Goal: Transaction & Acquisition: Purchase product/service

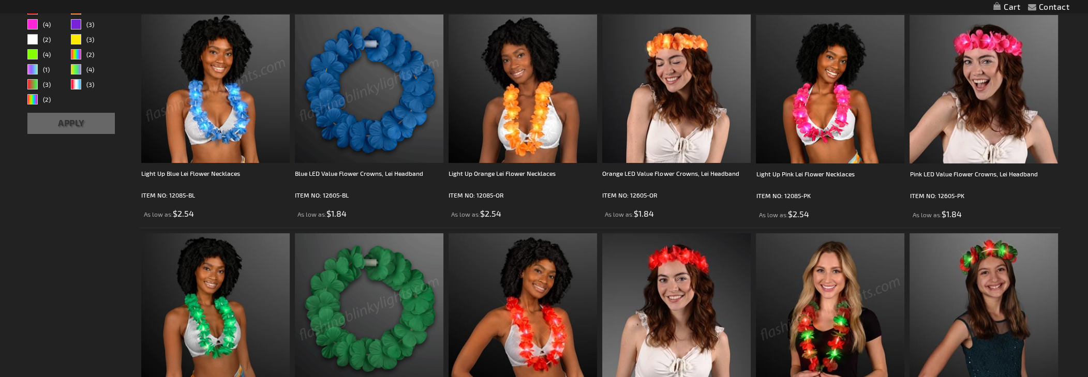
scroll to position [777, 0]
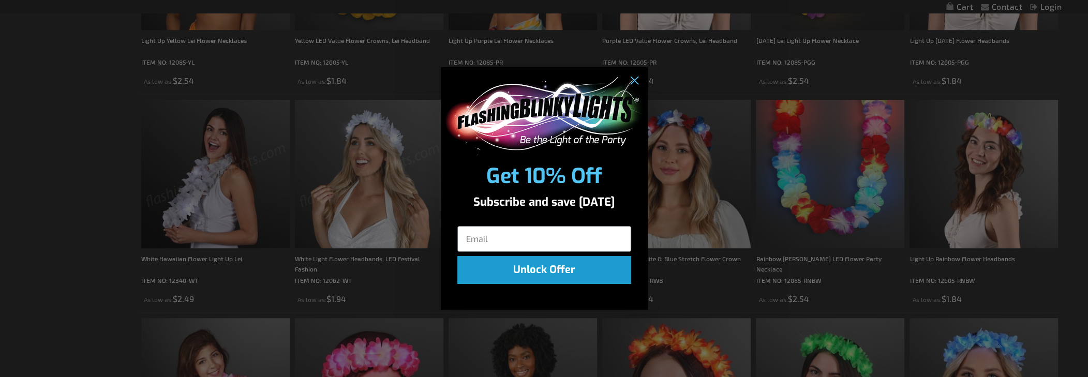
click at [315, 150] on div "Close dialog Get 10% Off Subscribe and save today Unlock Offer Submit" at bounding box center [544, 188] width 1088 height 377
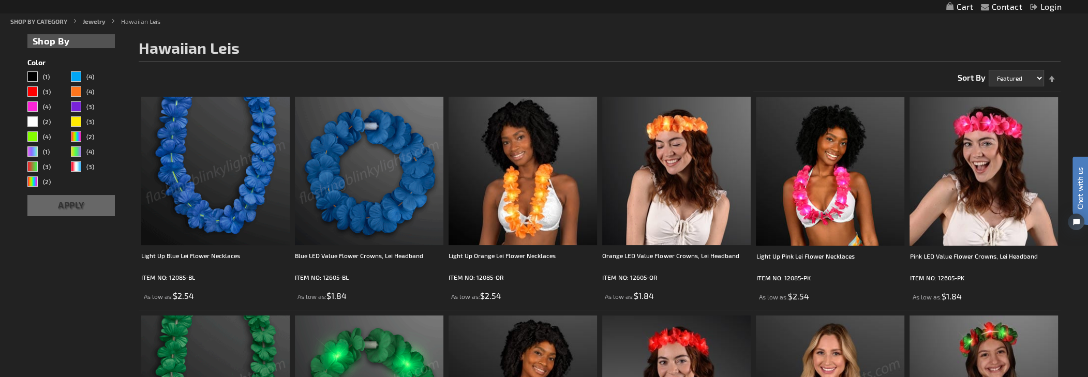
scroll to position [53, 0]
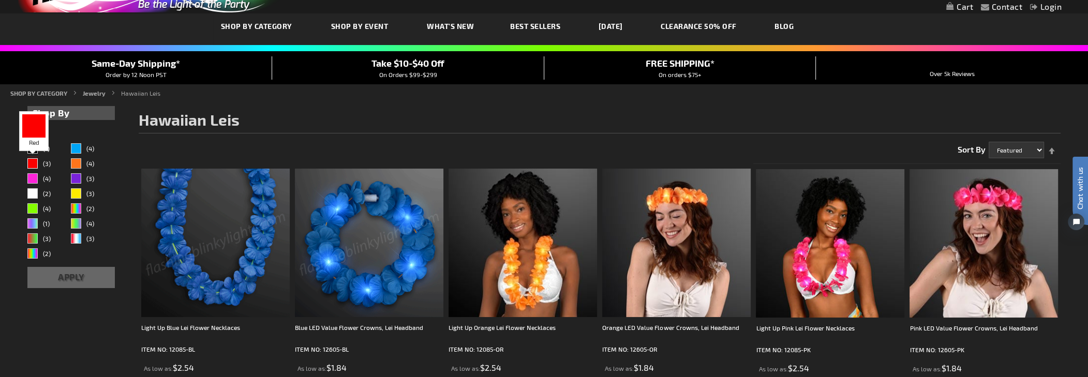
click at [35, 162] on div "Red" at bounding box center [32, 163] width 10 height 10
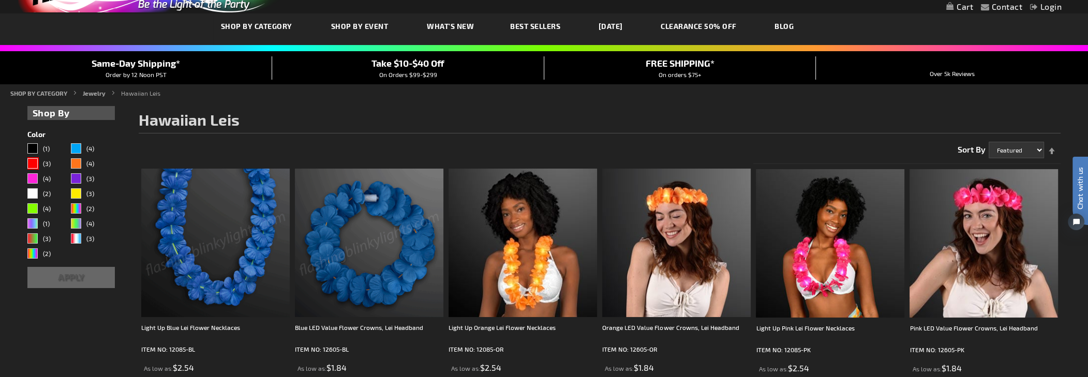
click at [83, 276] on button "Apply" at bounding box center [71, 277] width 88 height 21
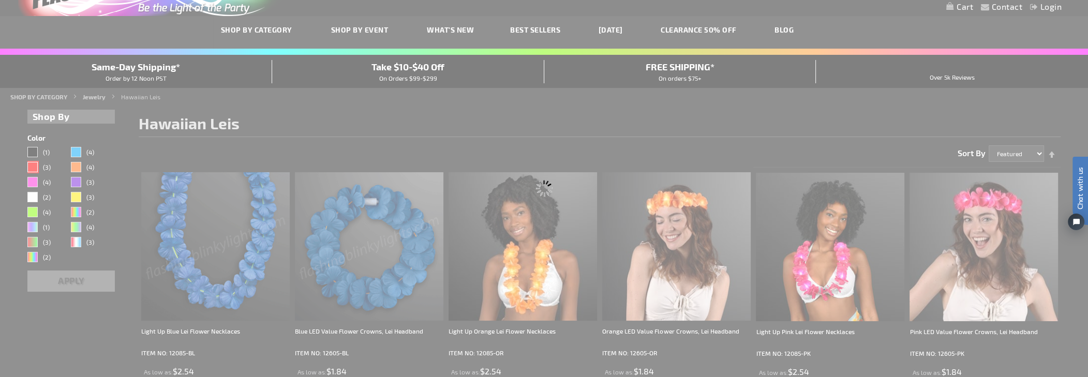
scroll to position [0, 0]
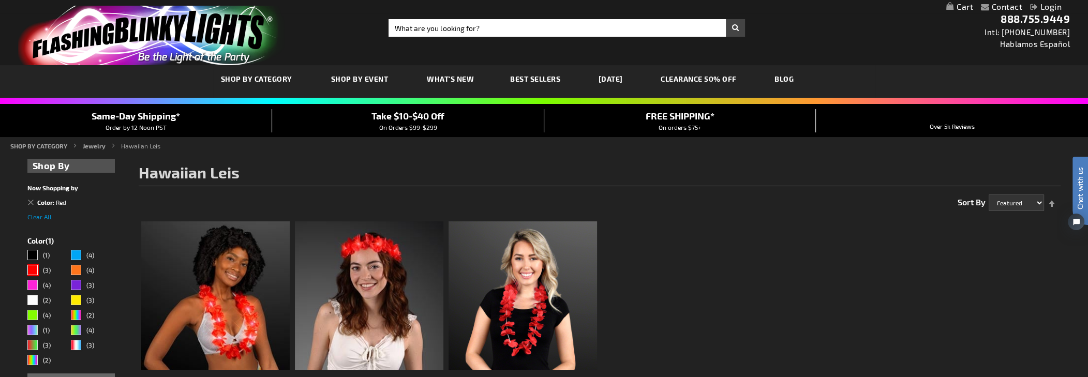
scroll to position [103, 0]
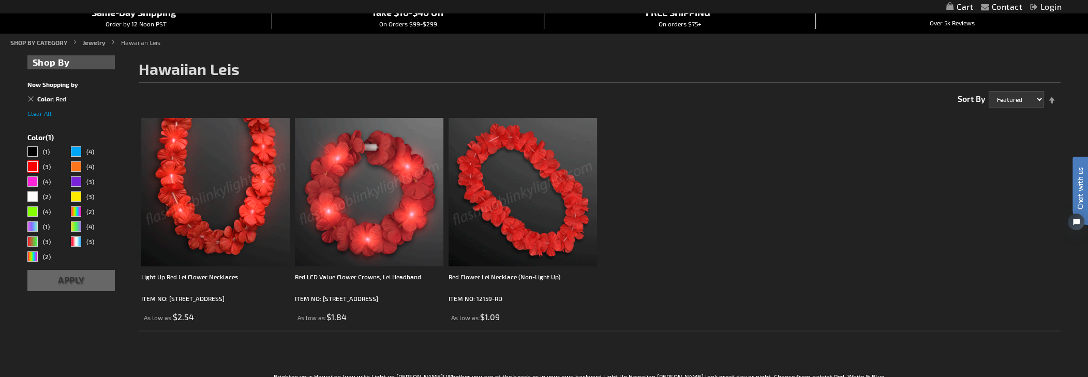
click at [961, 131] on ol "Light Up Red Lei Flower Necklaces ITEM NO: 12085-RD As low as $2.54" at bounding box center [600, 222] width 922 height 219
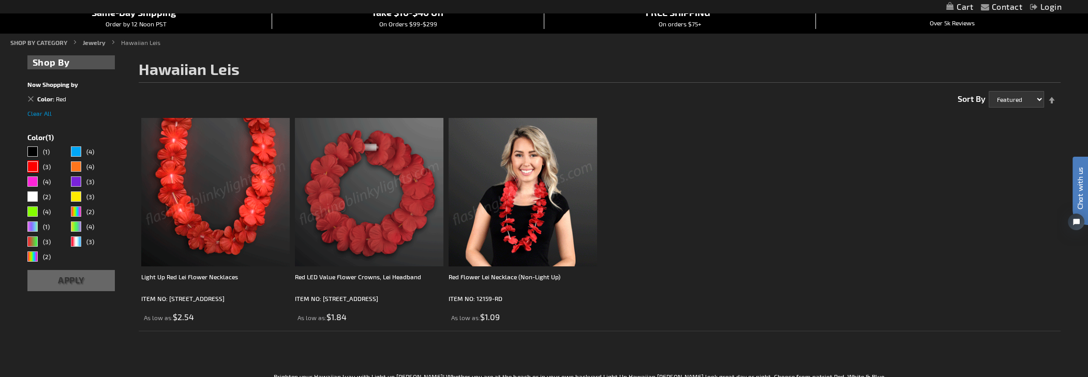
click at [236, 205] on img at bounding box center [215, 192] width 149 height 149
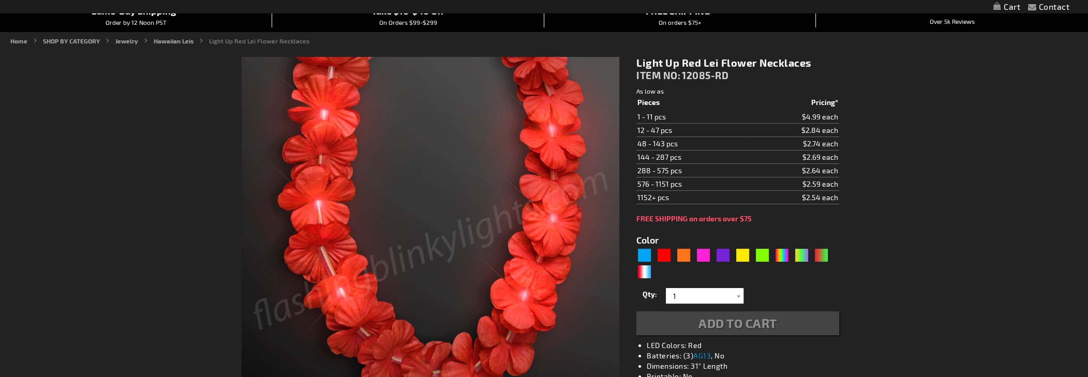
scroll to position [103, 0]
type input "5641"
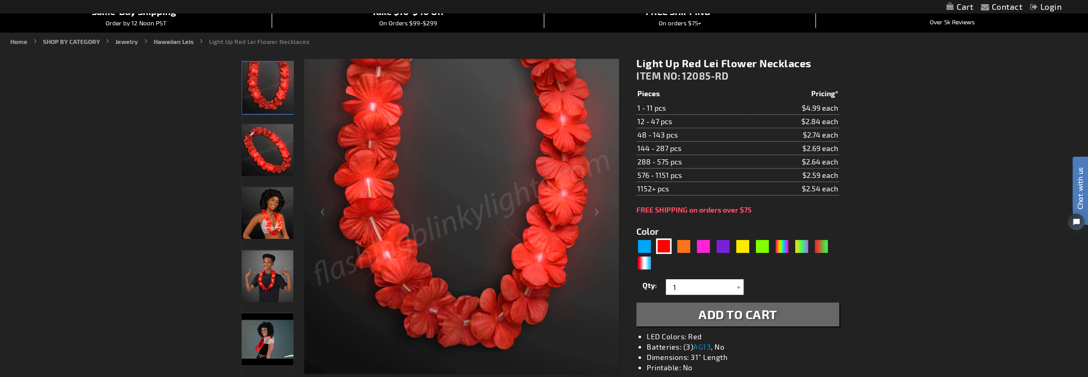
scroll to position [0, 0]
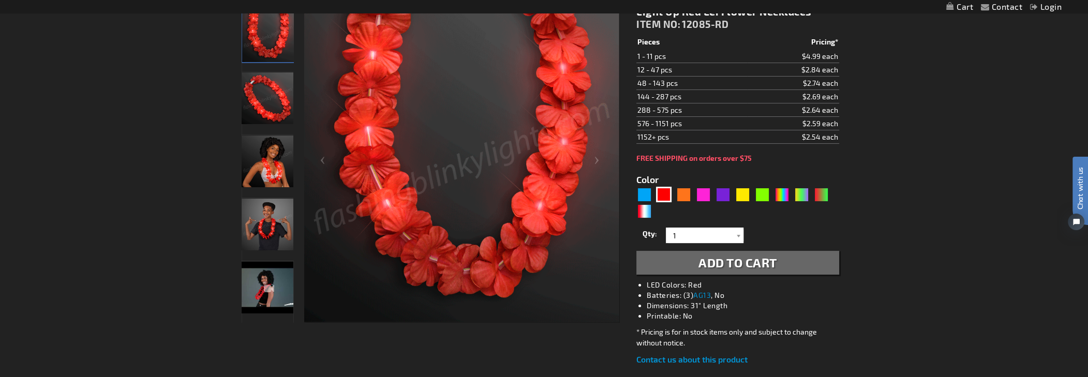
scroll to position [156, 0]
click at [701, 231] on input "1" at bounding box center [706, 236] width 75 height 16
type input "1200"
click at [758, 255] on span "Add to Cart" at bounding box center [738, 262] width 79 height 15
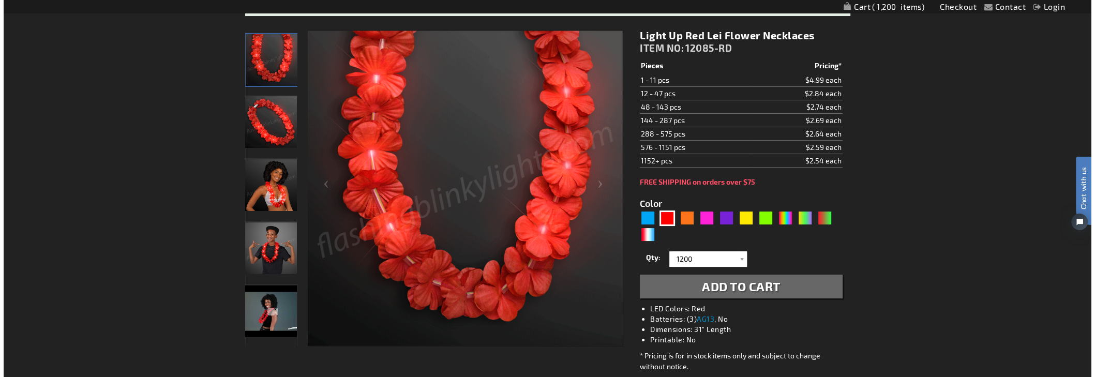
scroll to position [25, 0]
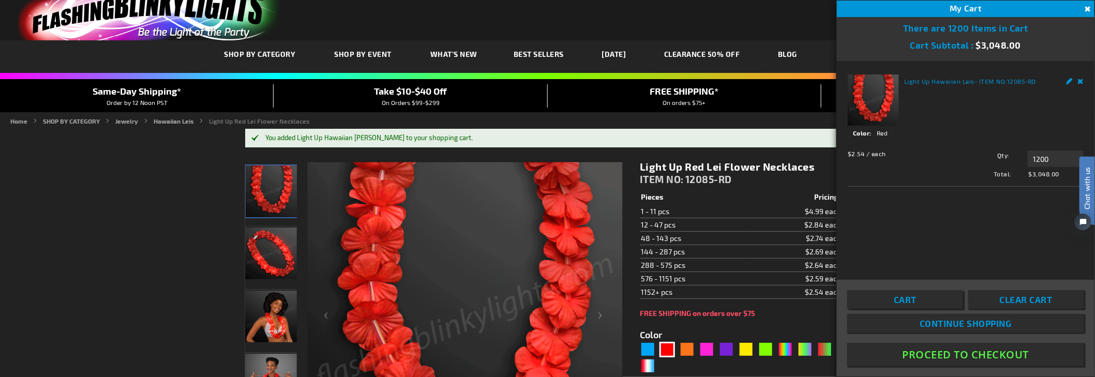
click at [937, 356] on button "Proceed To Checkout" at bounding box center [966, 354] width 237 height 23
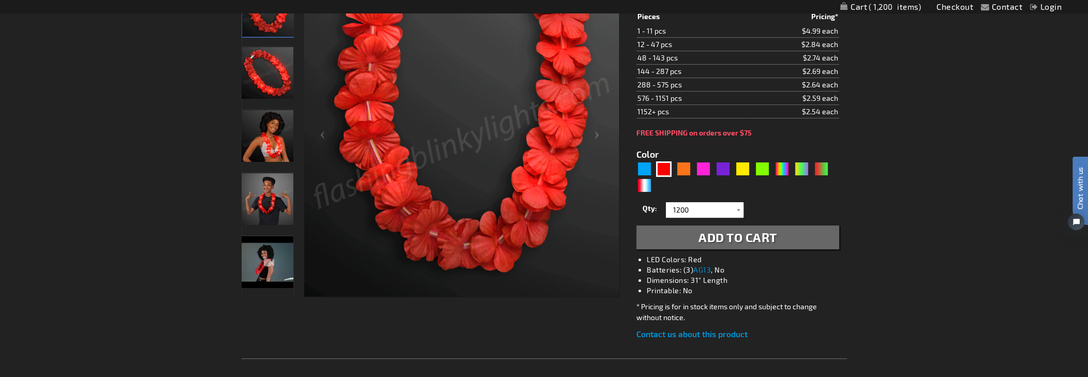
scroll to position [253, 0]
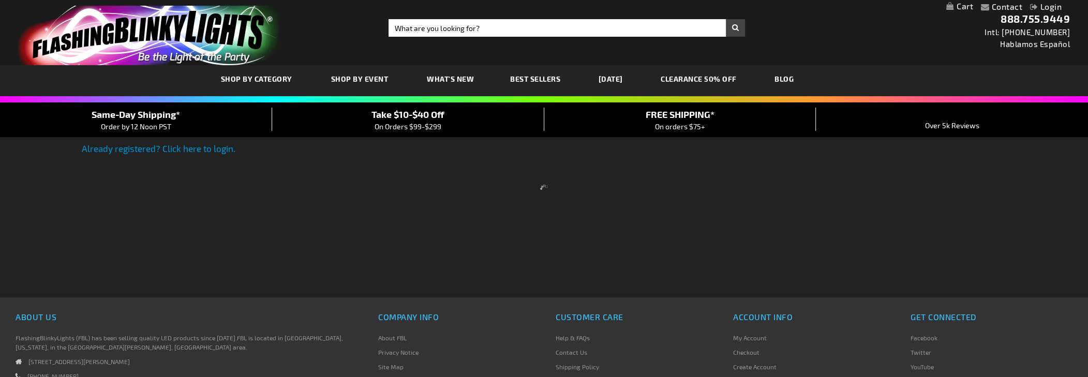
scroll to position [52, 0]
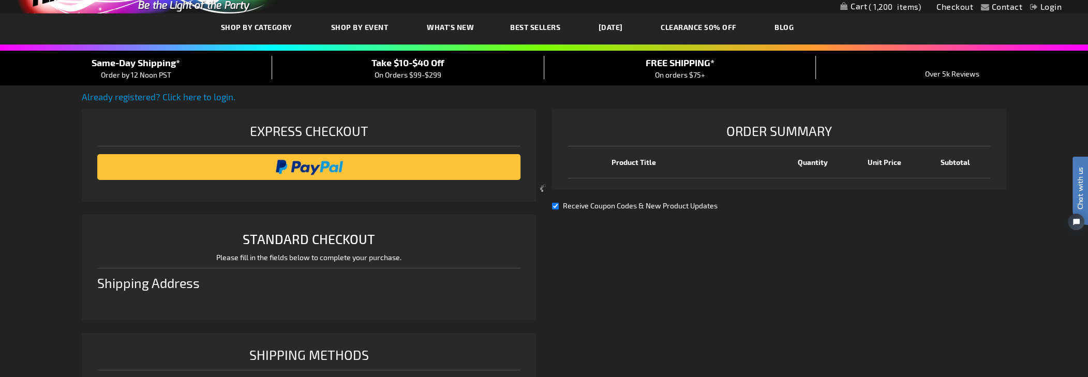
scroll to position [266, 0]
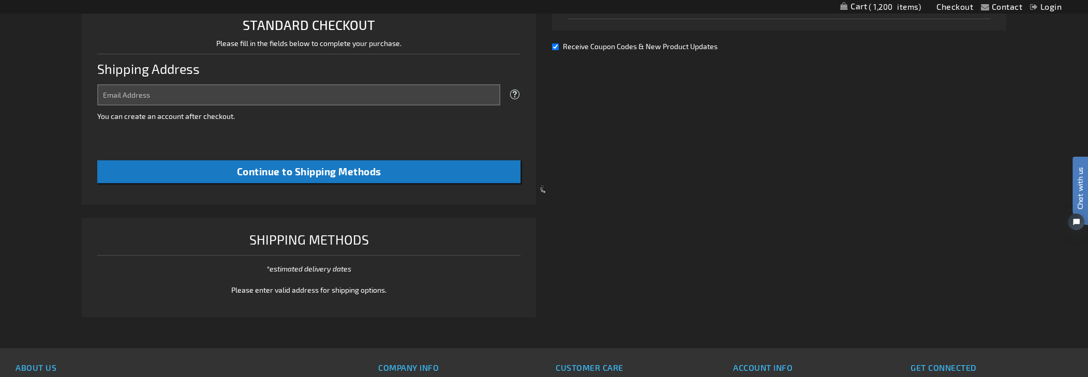
select select "US"
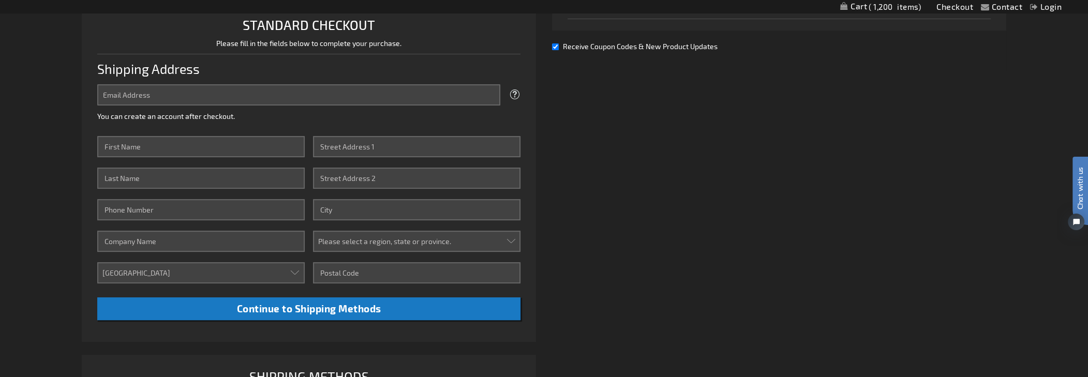
click at [558, 215] on div "Already registered? Click here to login. Shipping Review & Payments Estimated T…" at bounding box center [544, 170] width 925 height 588
click at [555, 213] on div "Already registered? Click here to login. Shipping Review & Payments Estimated T…" at bounding box center [544, 170] width 925 height 588
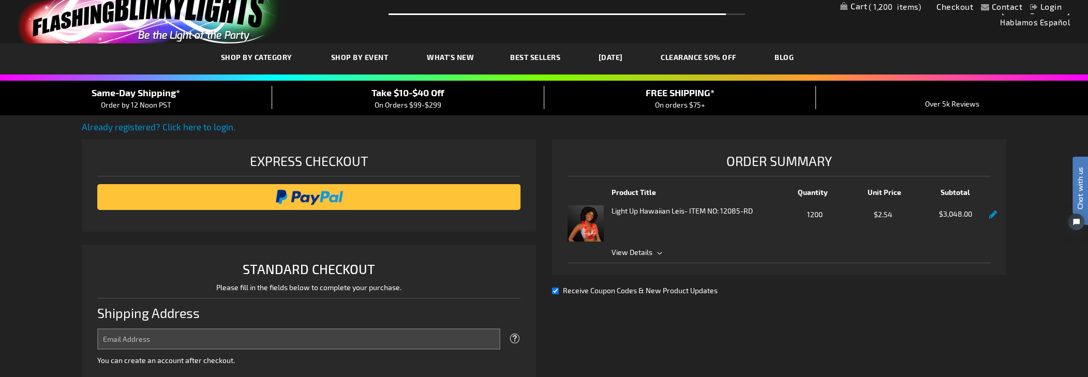
scroll to position [0, 0]
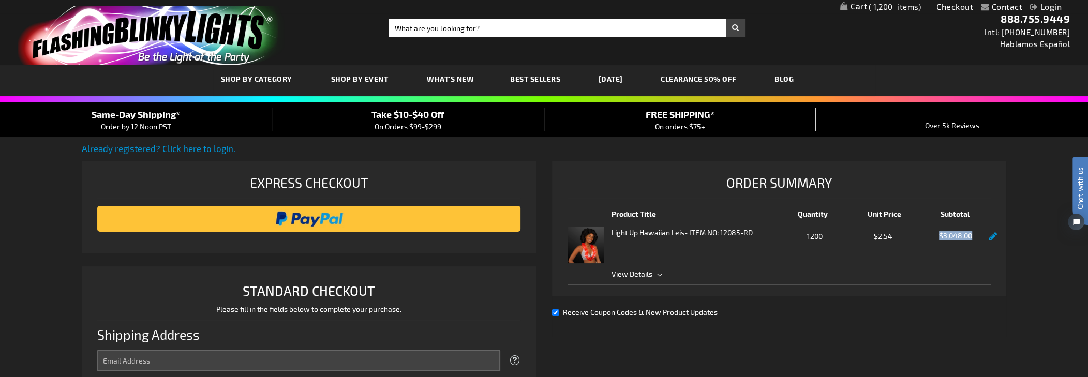
drag, startPoint x: 964, startPoint y: 234, endPoint x: 981, endPoint y: 233, distance: 16.6
click at [981, 233] on span "$3,048.00" at bounding box center [955, 235] width 61 height 7
copy span "$3,048.00"
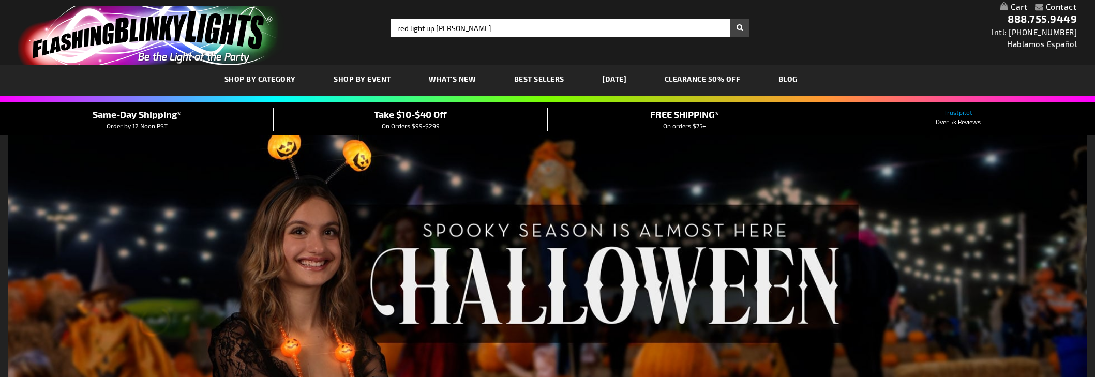
type input "red light up [PERSON_NAME]"
click at [731, 19] on button "Search" at bounding box center [740, 28] width 19 height 18
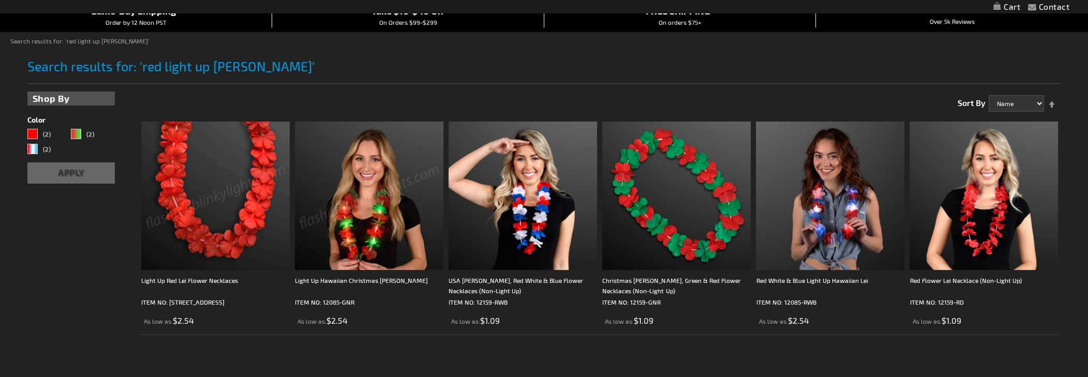
scroll to position [103, 0]
